Goal: Book appointment/travel/reservation

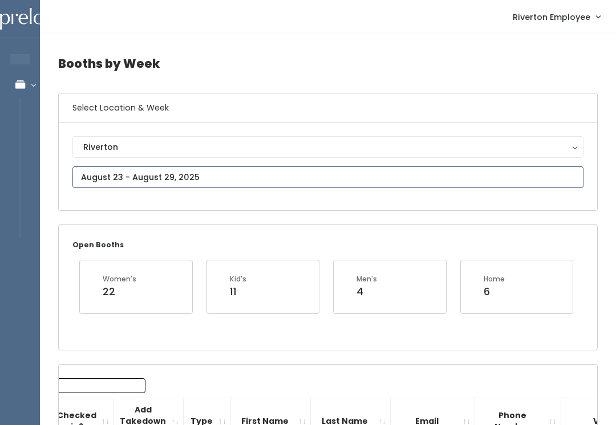
click at [206, 170] on input "text" at bounding box center [327, 177] width 511 height 22
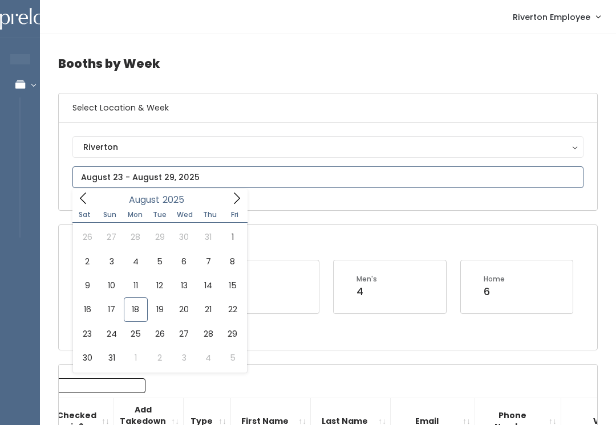
type input "August 23 to August 29"
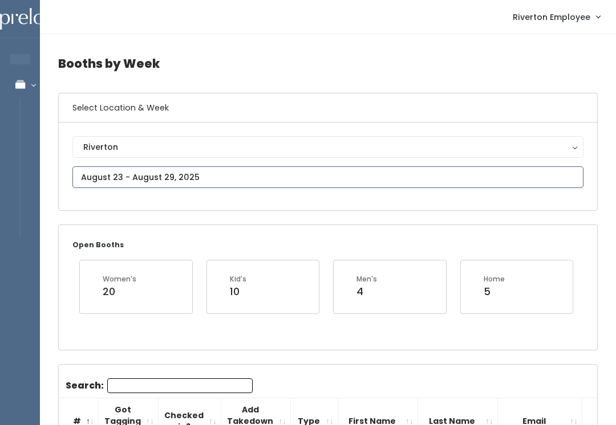
click at [188, 176] on input "text" at bounding box center [327, 177] width 511 height 22
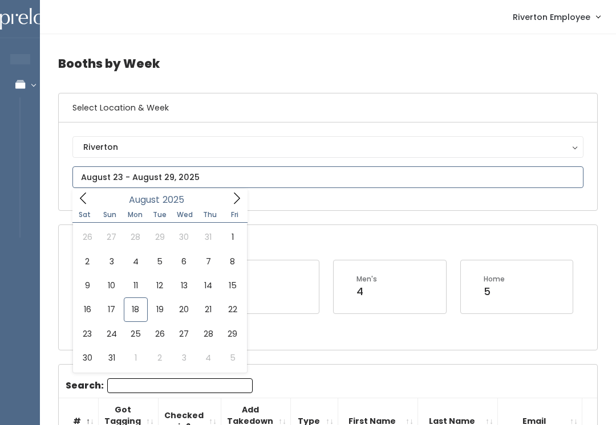
type input "August 16 to August 22"
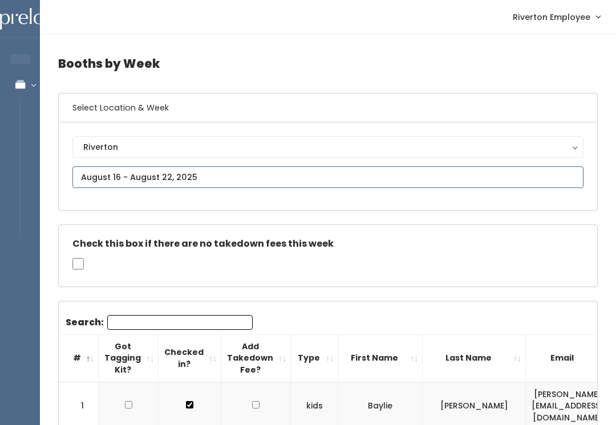
click at [189, 167] on input "text" at bounding box center [327, 177] width 511 height 22
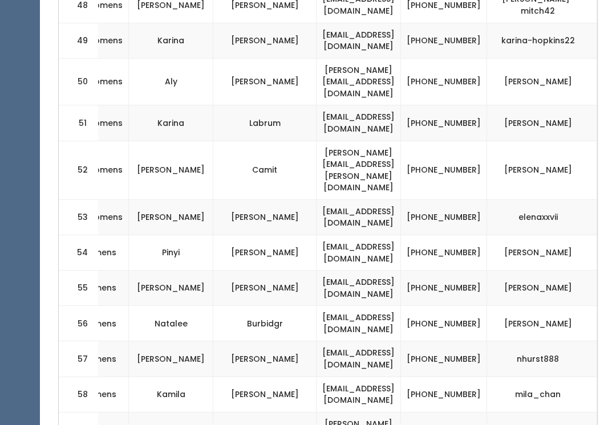
scroll to position [0, 230]
